Goal: Task Accomplishment & Management: Manage account settings

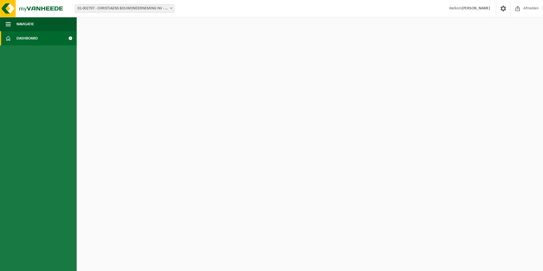
click at [40, 39] on link "Dashboard" at bounding box center [38, 38] width 77 height 14
click at [72, 37] on span at bounding box center [70, 38] width 13 height 14
click at [14, 22] on button "Navigatie" at bounding box center [38, 24] width 77 height 14
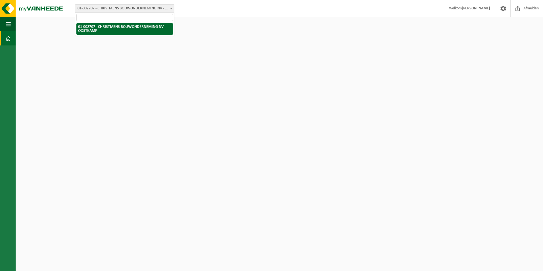
click at [100, 11] on span "01-002707 - CHRISTIAENS BOUWONDERNEMING NV - OOSTKAMP" at bounding box center [124, 9] width 99 height 8
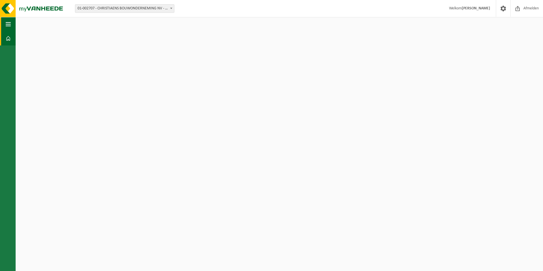
click at [7, 26] on span "button" at bounding box center [8, 24] width 5 height 14
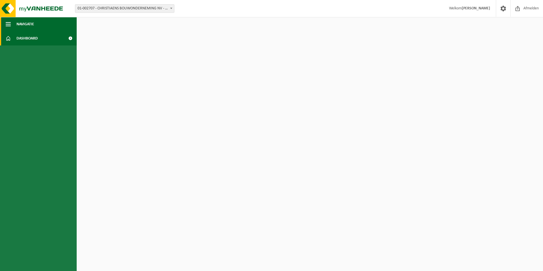
click at [29, 23] on span "Navigatie" at bounding box center [25, 24] width 18 height 14
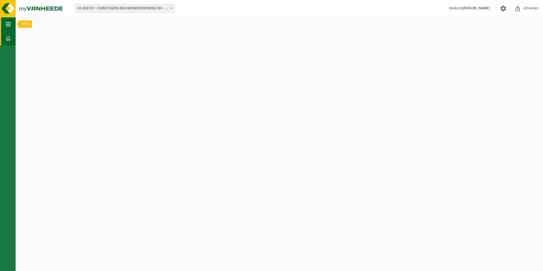
click at [10, 24] on span "button" at bounding box center [8, 24] width 5 height 14
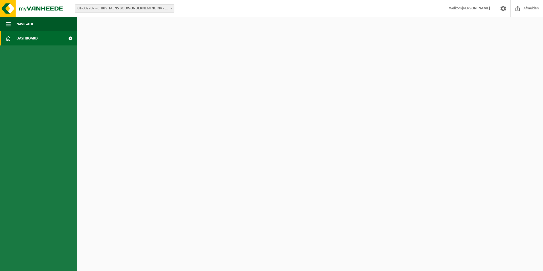
click at [38, 38] on link "Dashboard" at bounding box center [38, 38] width 77 height 14
click at [69, 38] on span at bounding box center [70, 38] width 13 height 14
click at [70, 38] on span at bounding box center [70, 38] width 13 height 14
click at [6, 6] on img at bounding box center [34, 8] width 68 height 17
click at [502, 4] on span at bounding box center [503, 8] width 9 height 17
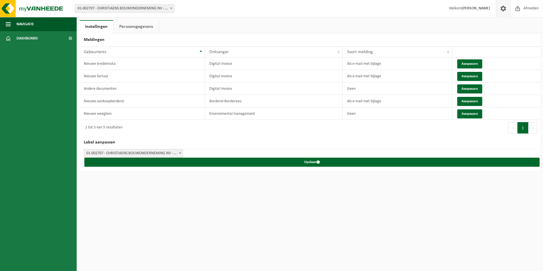
click at [124, 26] on link "Persoonsgegevens" at bounding box center [136, 26] width 45 height 13
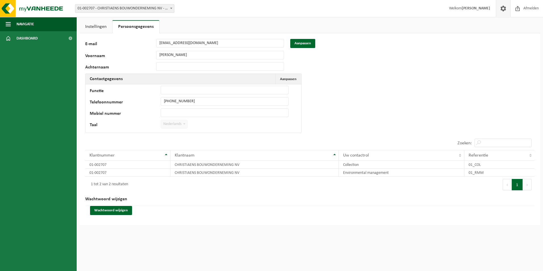
click at [88, 25] on link "Instellingen" at bounding box center [96, 26] width 33 height 13
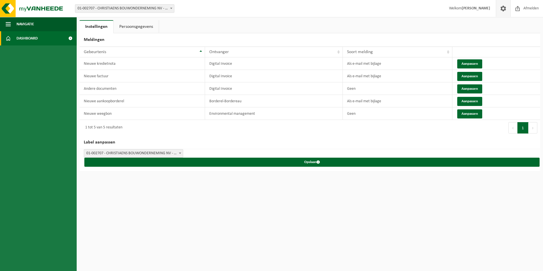
click at [31, 37] on span "Dashboard" at bounding box center [26, 38] width 21 height 14
